Goal: Information Seeking & Learning: Learn about a topic

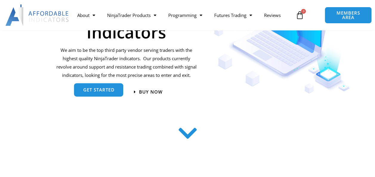
scroll to position [105, 0]
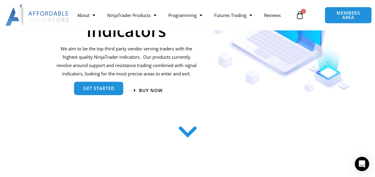
click at [94, 89] on span "get started" at bounding box center [98, 88] width 31 height 4
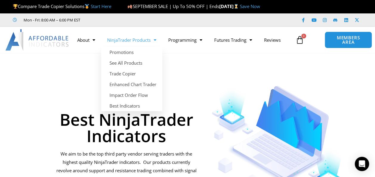
click at [155, 39] on span "Menu" at bounding box center [154, 40] width 6 height 10
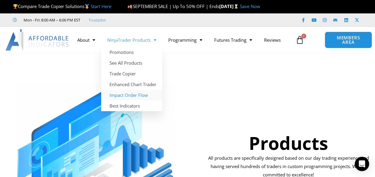
click at [134, 91] on link "Impact Order Flow" at bounding box center [131, 95] width 61 height 11
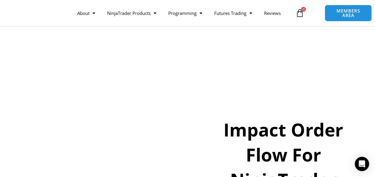
scroll to position [72, 0]
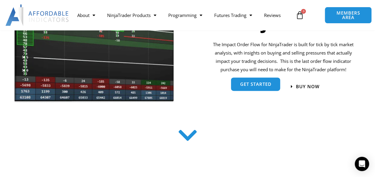
click at [261, 84] on span "get started" at bounding box center [255, 84] width 31 height 4
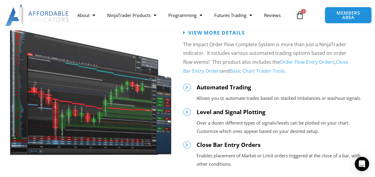
scroll to position [671, 0]
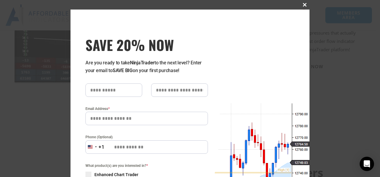
scroll to position [158, 0]
